Goal: Information Seeking & Learning: Learn about a topic

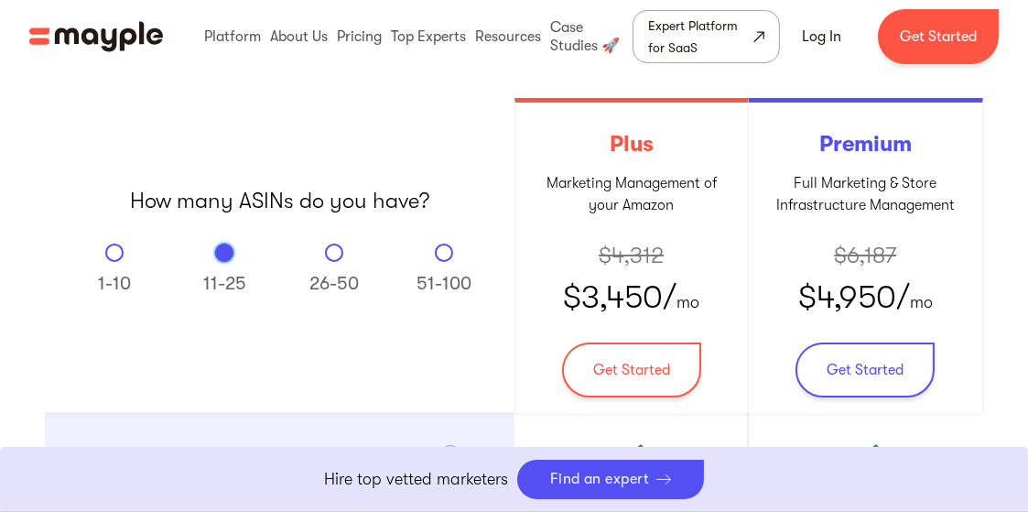
click at [116, 254] on div "Email Form" at bounding box center [114, 252] width 18 height 18
click at [116, 254] on input "1-10" at bounding box center [115, 249] width 12 height 12
radio input "true"
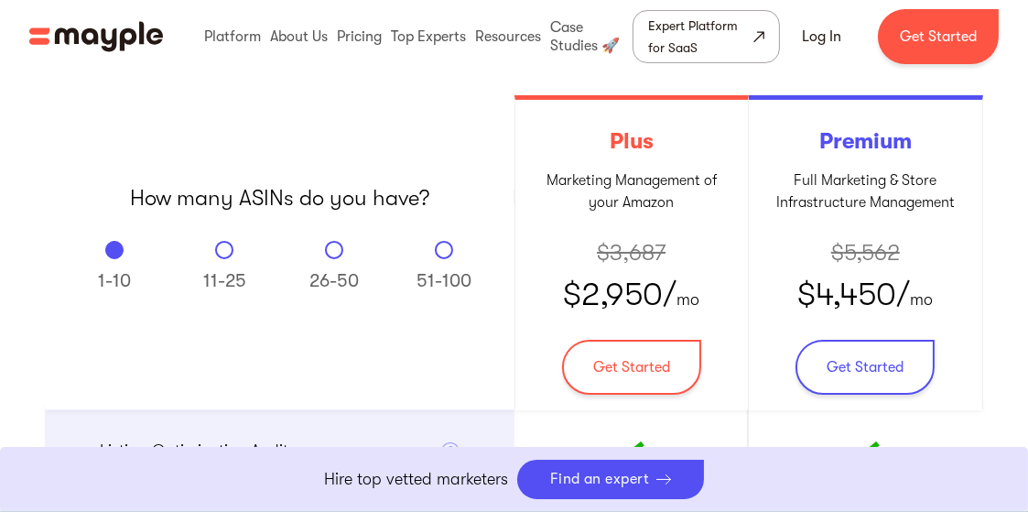
scroll to position [358, 0]
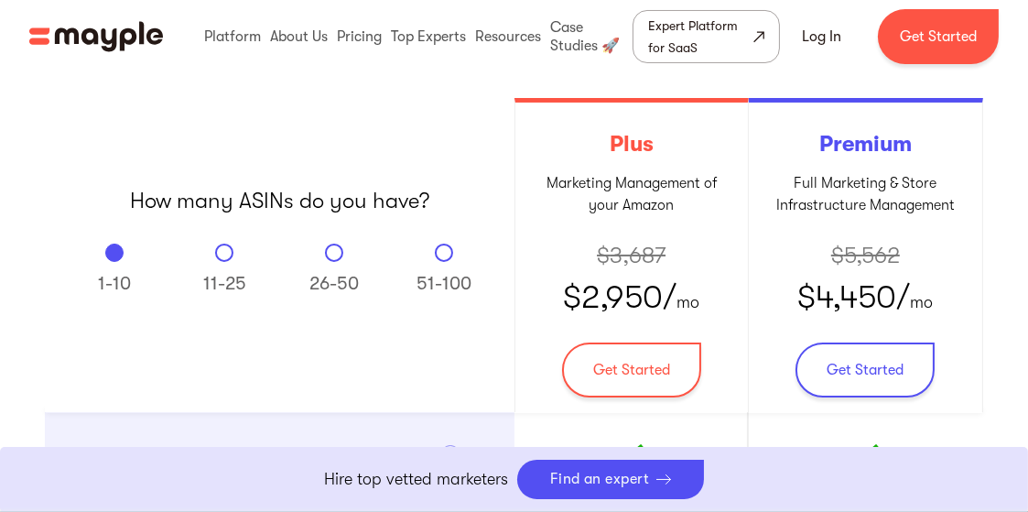
click at [229, 251] on div "Email Form" at bounding box center [224, 252] width 18 height 18
click at [229, 251] on input "11-25" at bounding box center [225, 249] width 12 height 12
radio input "true"
click at [121, 250] on div "Email Form" at bounding box center [114, 252] width 18 height 18
click at [121, 250] on input "1-10" at bounding box center [115, 249] width 12 height 12
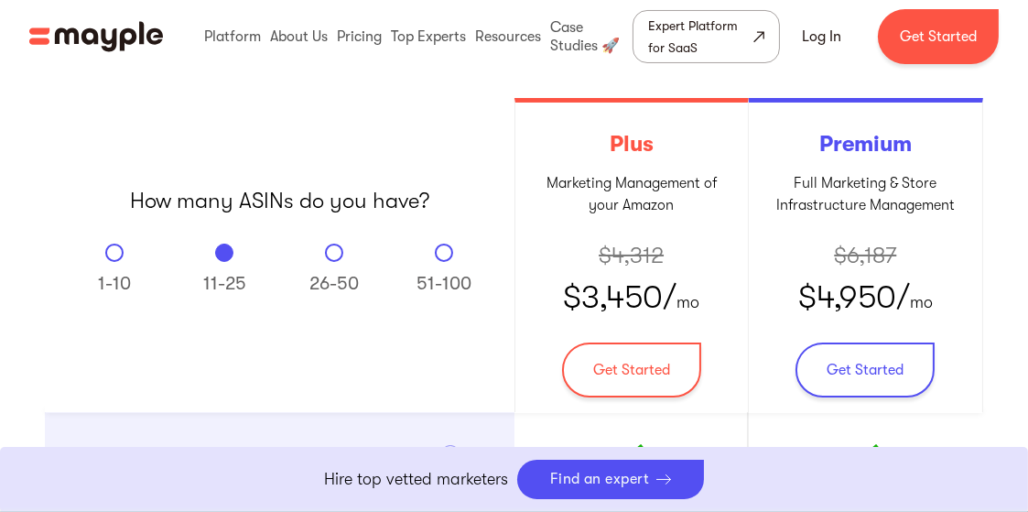
radio input "true"
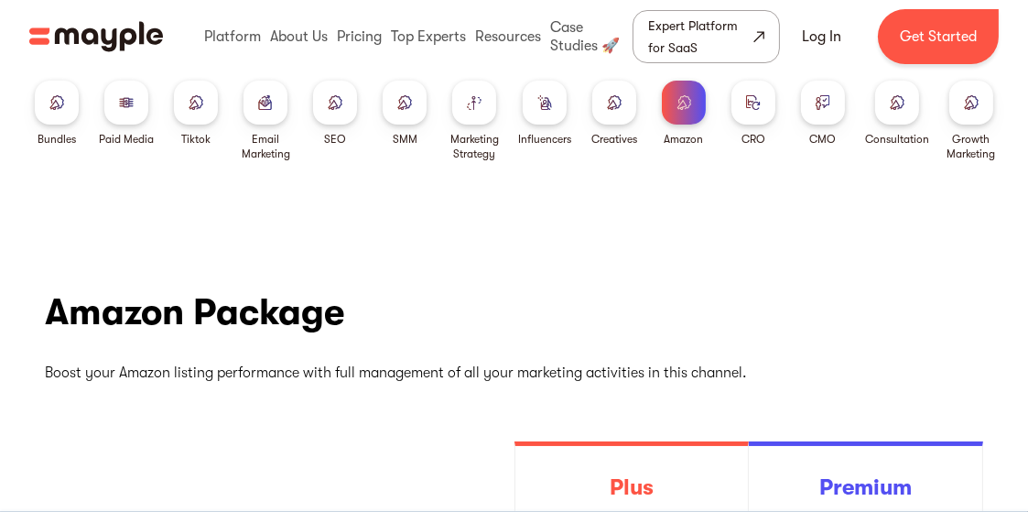
scroll to position [0, 0]
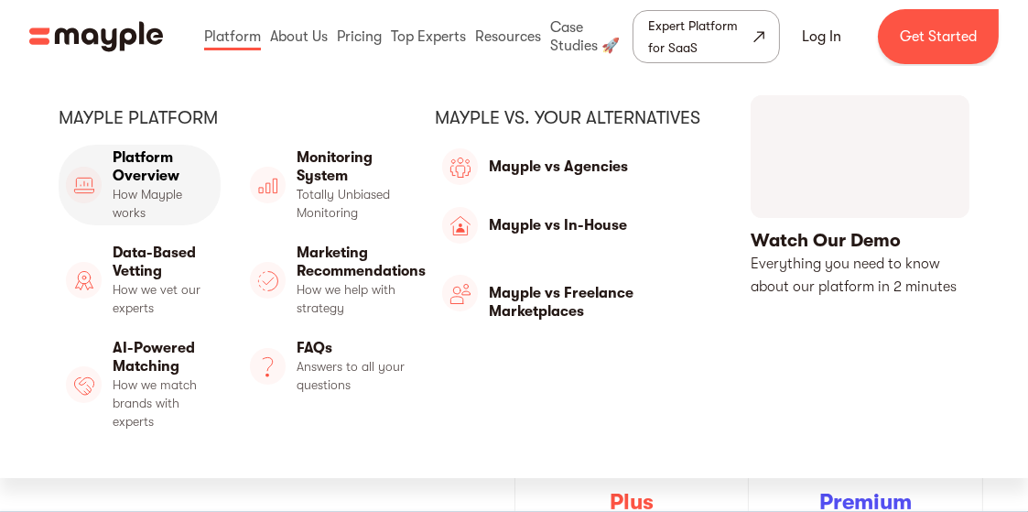
click at [146, 171] on link "Platform Overview" at bounding box center [140, 185] width 162 height 81
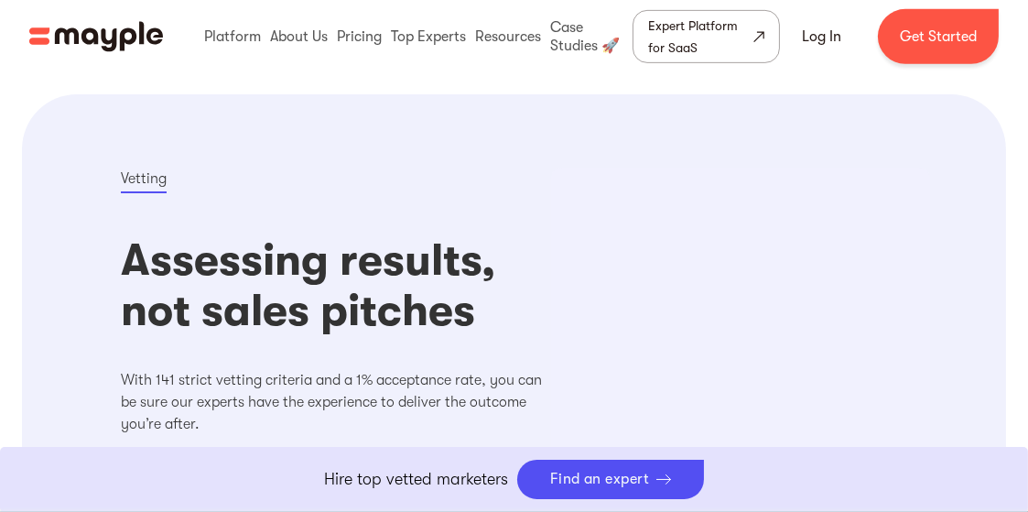
scroll to position [1098, 0]
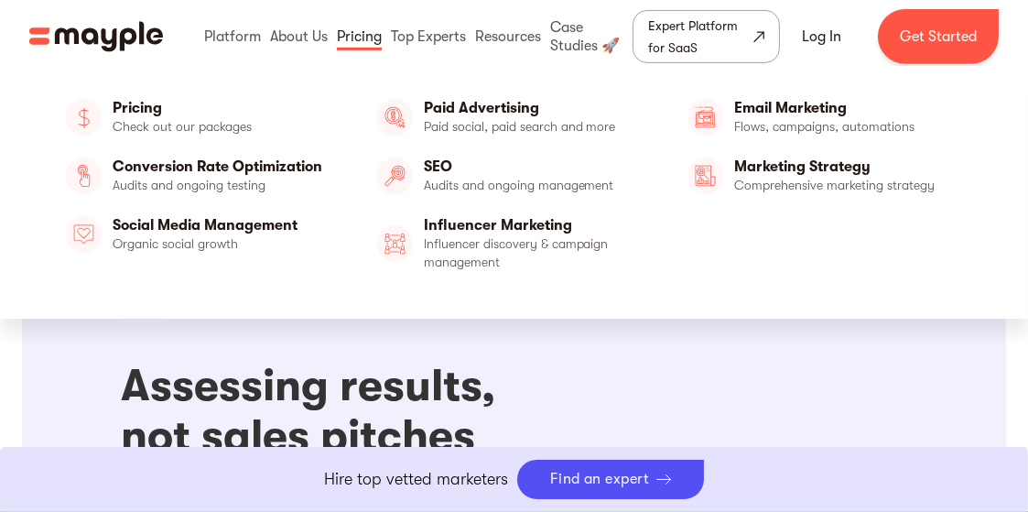
click at [368, 42] on link at bounding box center [359, 36] width 54 height 59
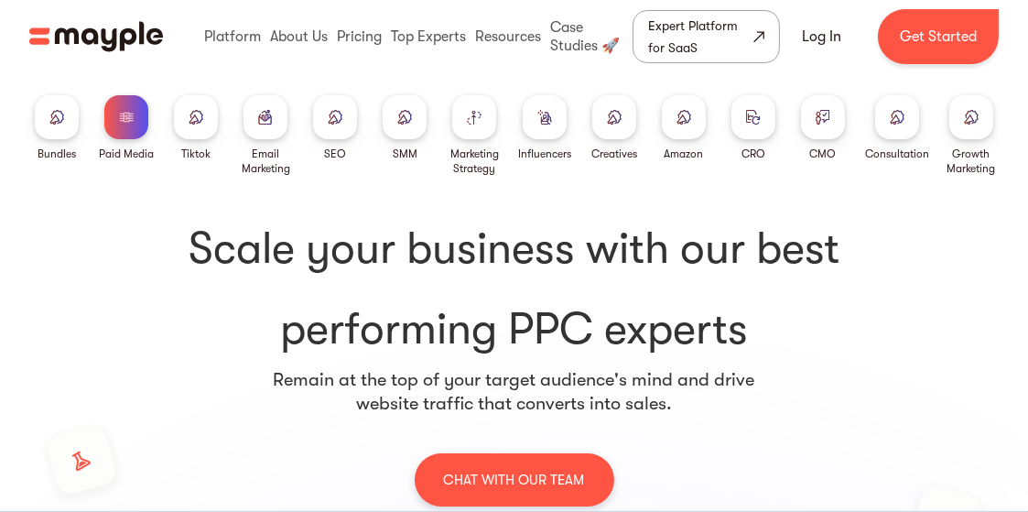
click at [479, 130] on div at bounding box center [474, 117] width 44 height 44
